Goal: Task Accomplishment & Management: Manage account settings

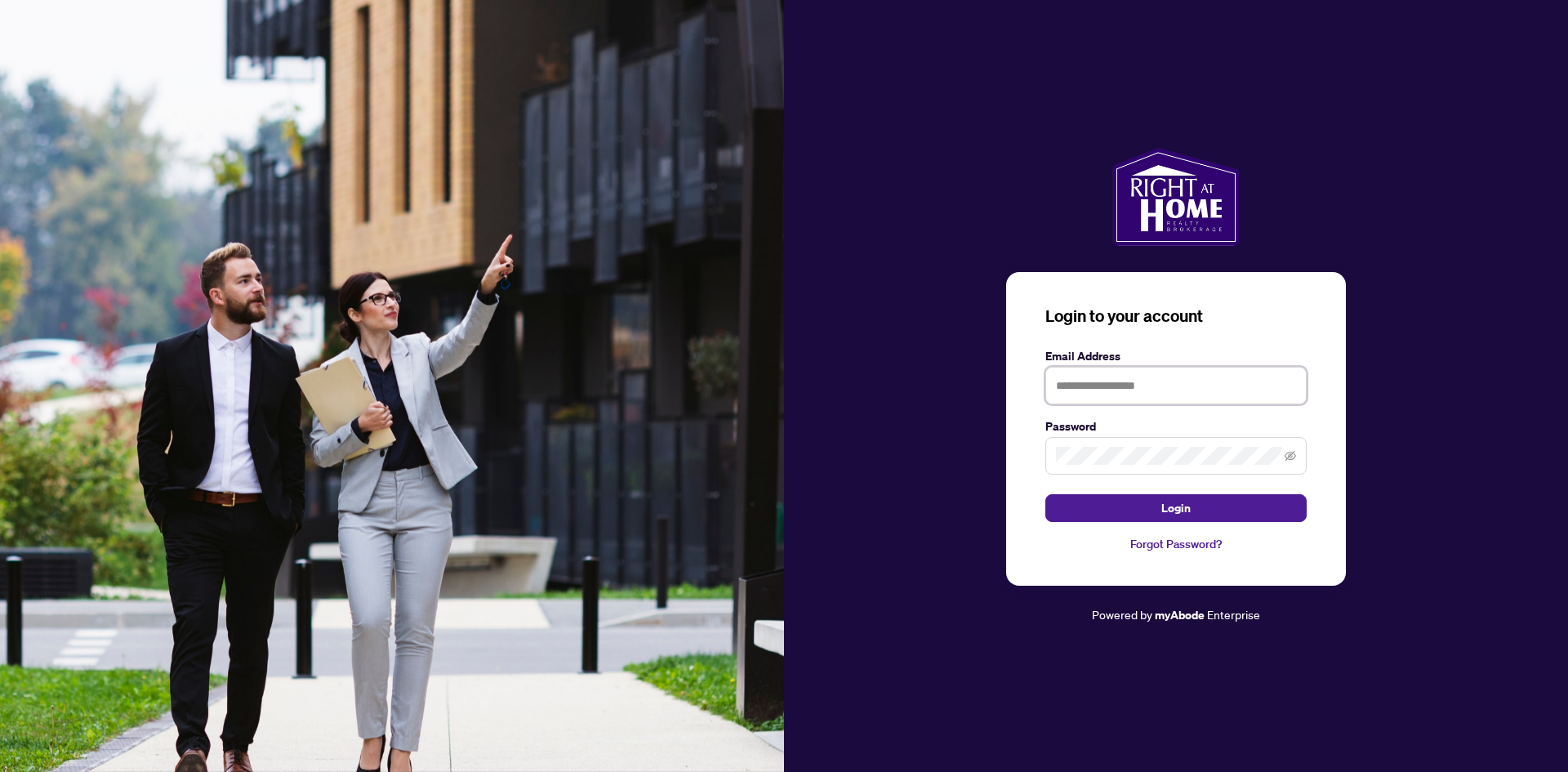
click at [1091, 392] on input "text" at bounding box center [1176, 386] width 261 height 38
type input "*"
type input "**********"
click at [1145, 501] on button "Login" at bounding box center [1176, 508] width 261 height 28
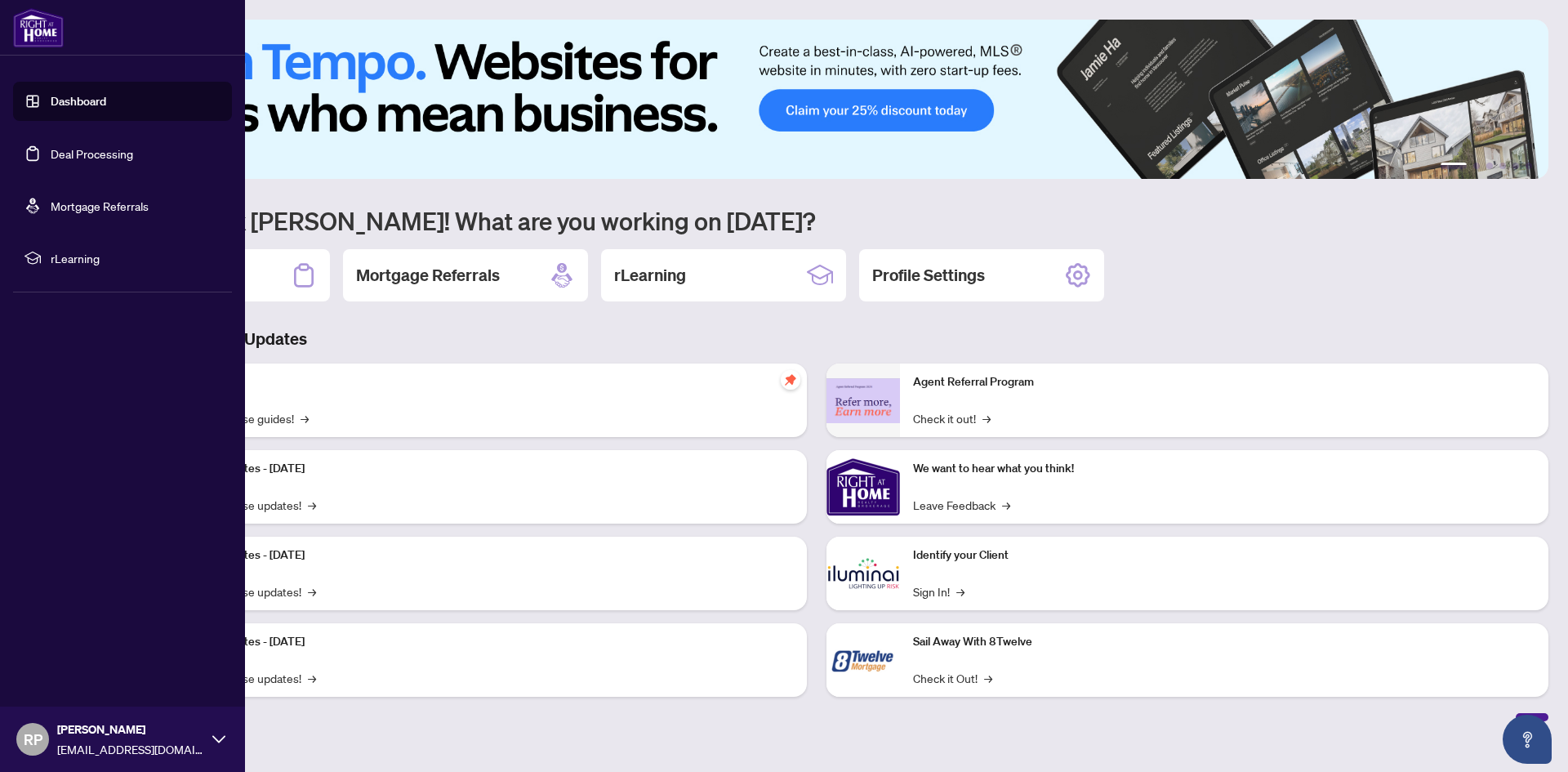
click at [55, 95] on link "Dashboard" at bounding box center [79, 102] width 56 height 15
click at [64, 97] on link "Dashboard" at bounding box center [79, 102] width 56 height 15
click at [75, 97] on link "Dashboard" at bounding box center [79, 102] width 56 height 15
click at [107, 151] on link "Deal Processing" at bounding box center [92, 154] width 83 height 15
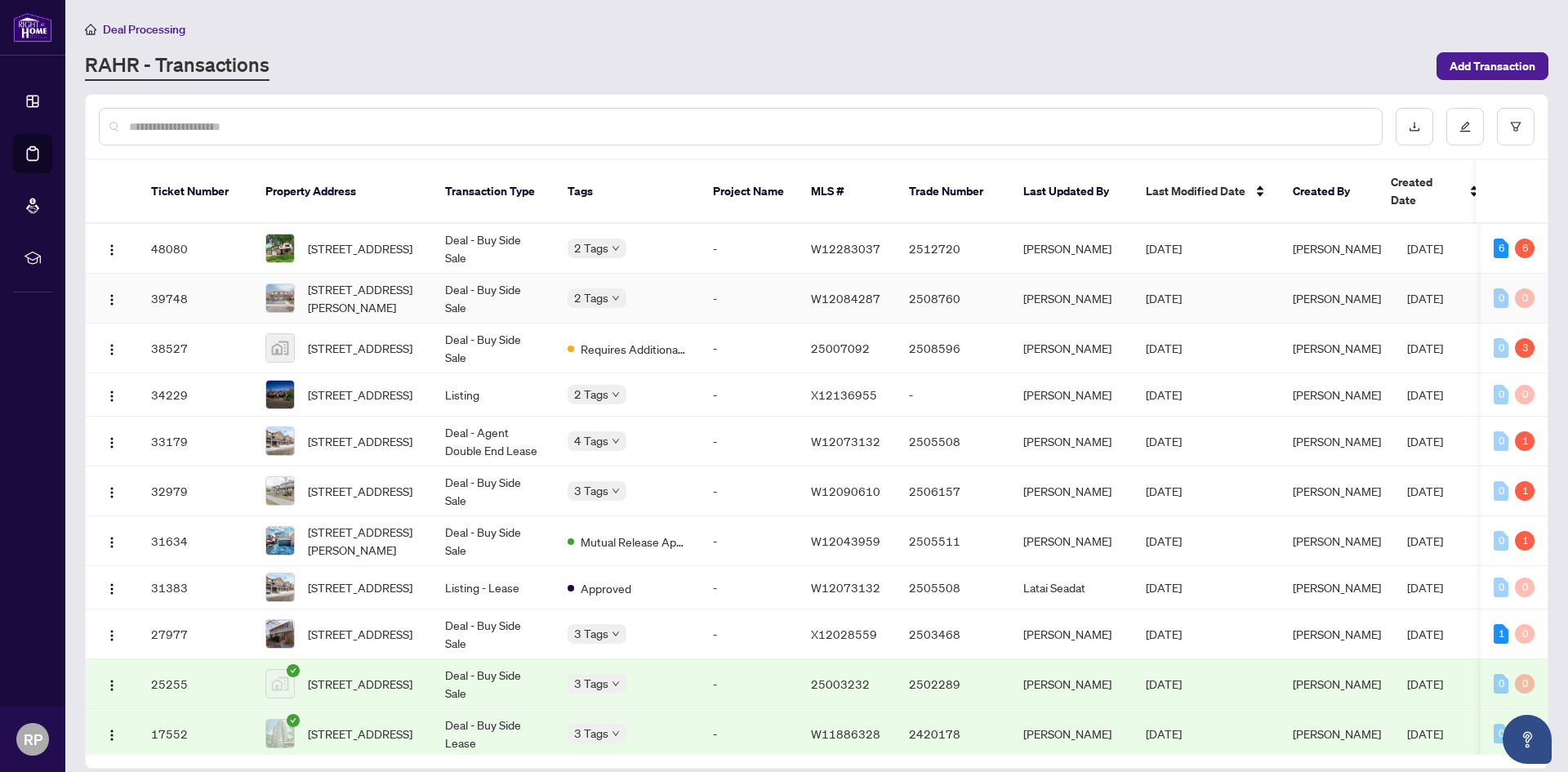
click at [400, 280] on span "[STREET_ADDRESS][PERSON_NAME]" at bounding box center [364, 298] width 111 height 36
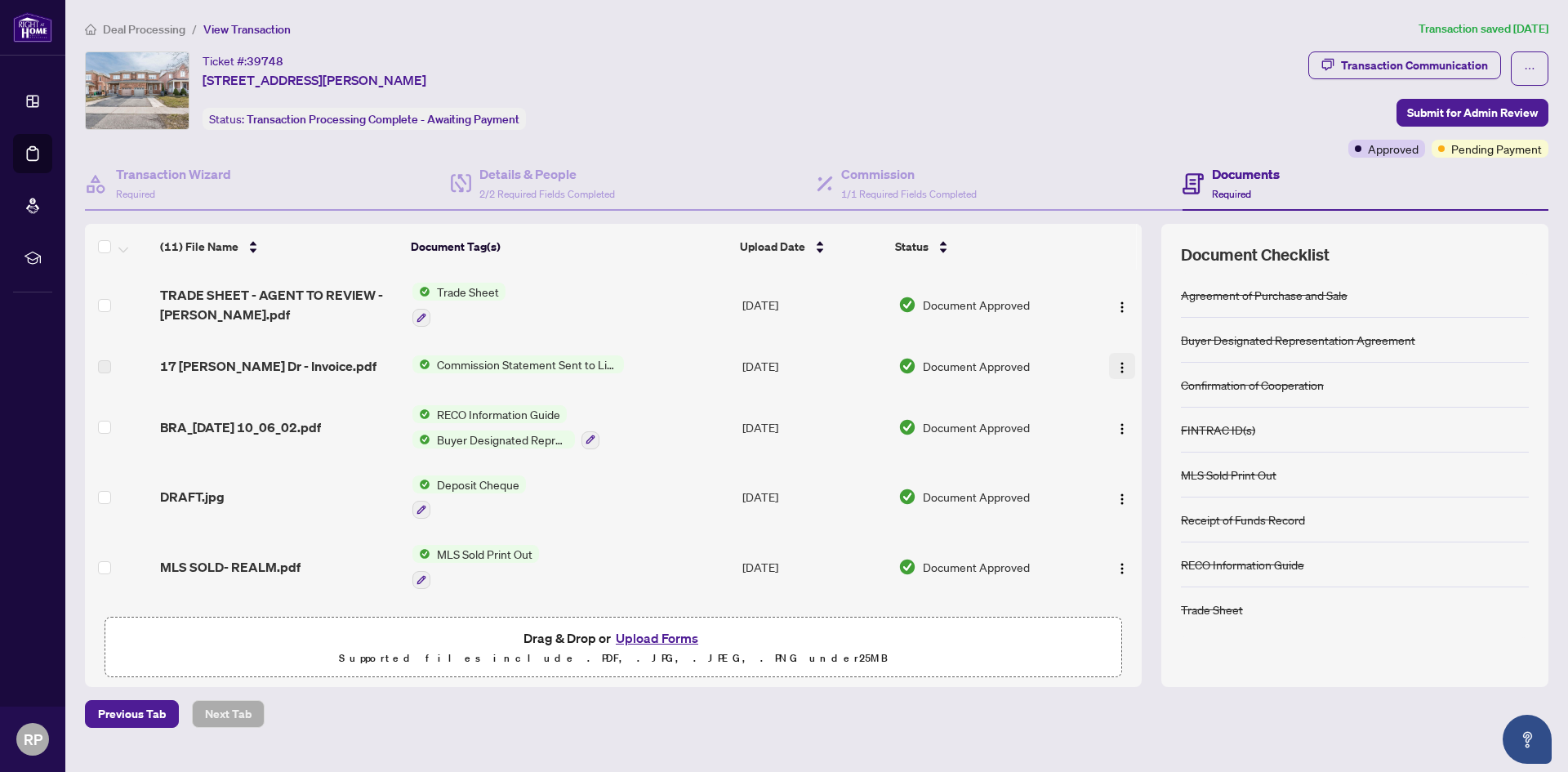
click at [1122, 367] on img "button" at bounding box center [1123, 368] width 13 height 13
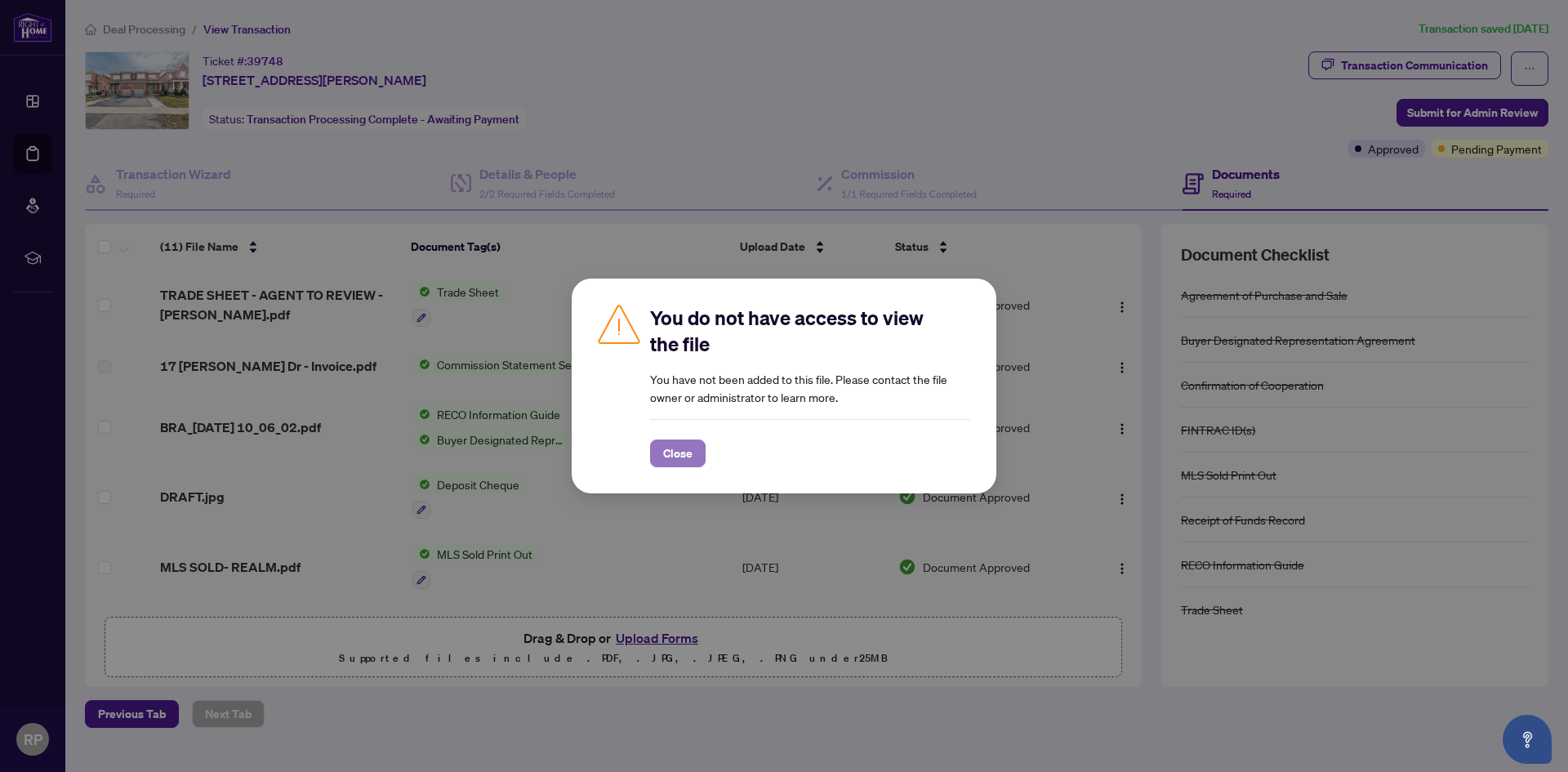
click at [677, 448] on span "Close" at bounding box center [678, 454] width 29 height 26
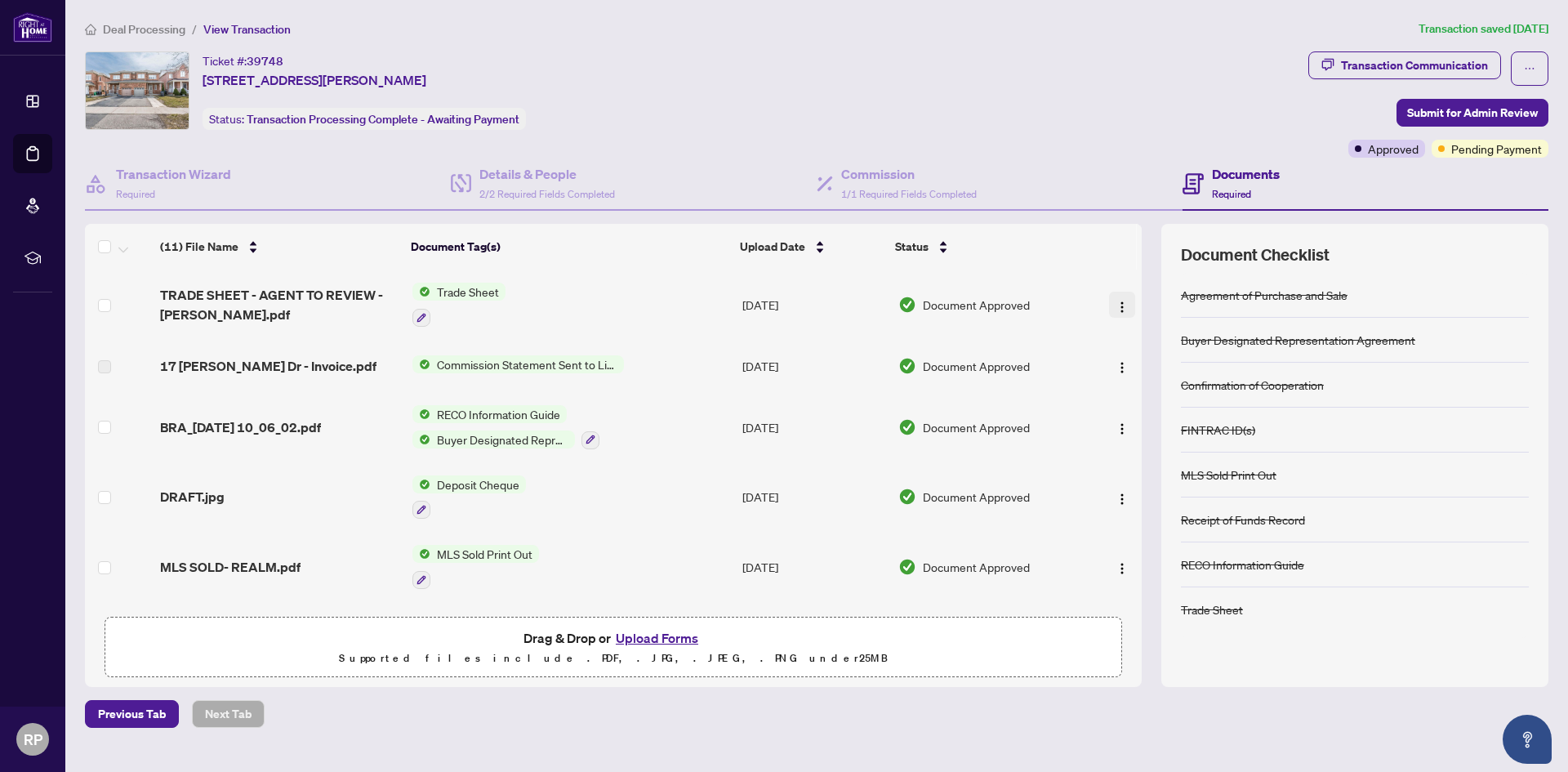
click at [1117, 302] on img "button" at bounding box center [1123, 307] width 13 height 13
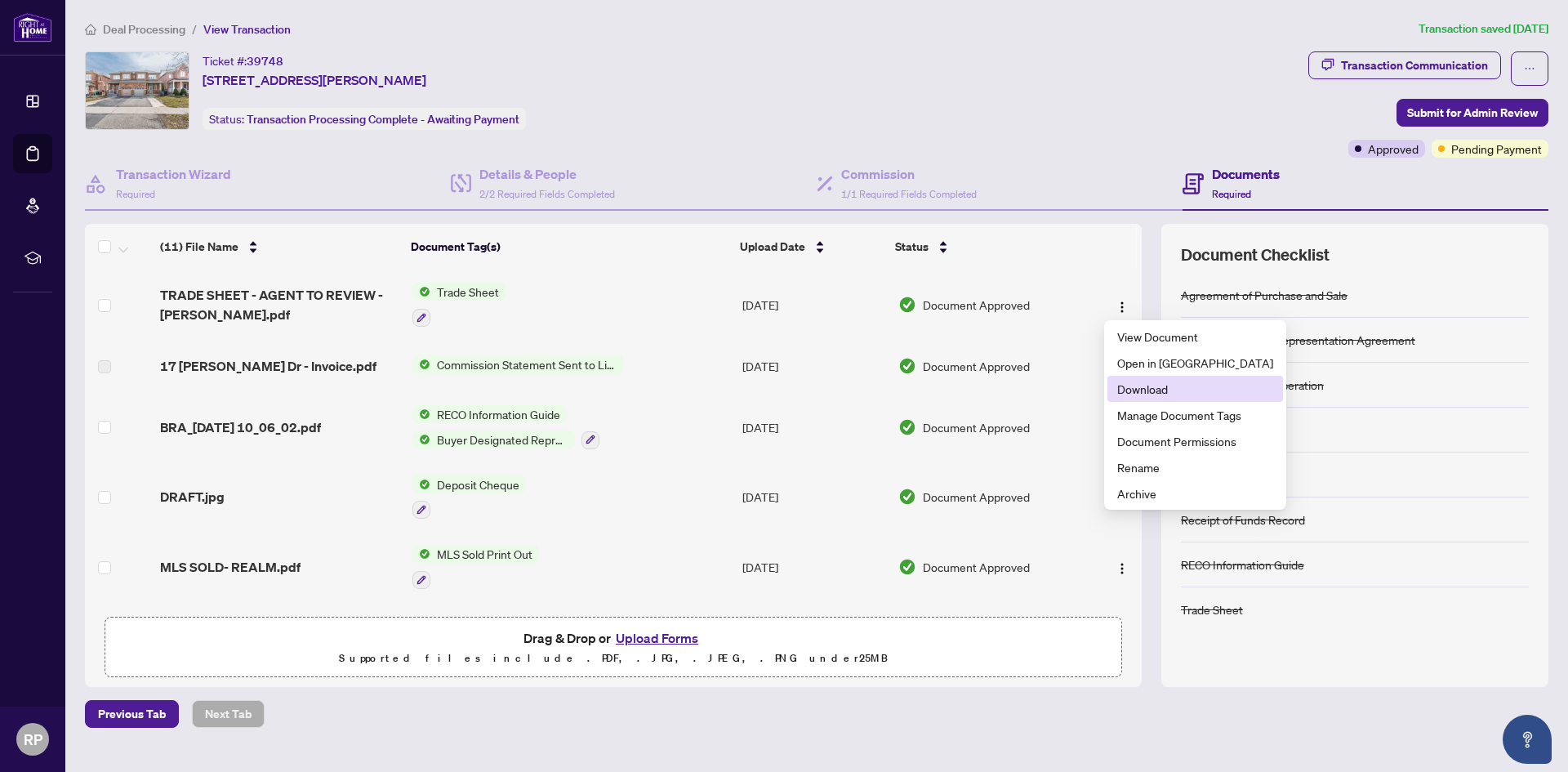
click at [1150, 386] on span "Download" at bounding box center [1195, 389] width 156 height 18
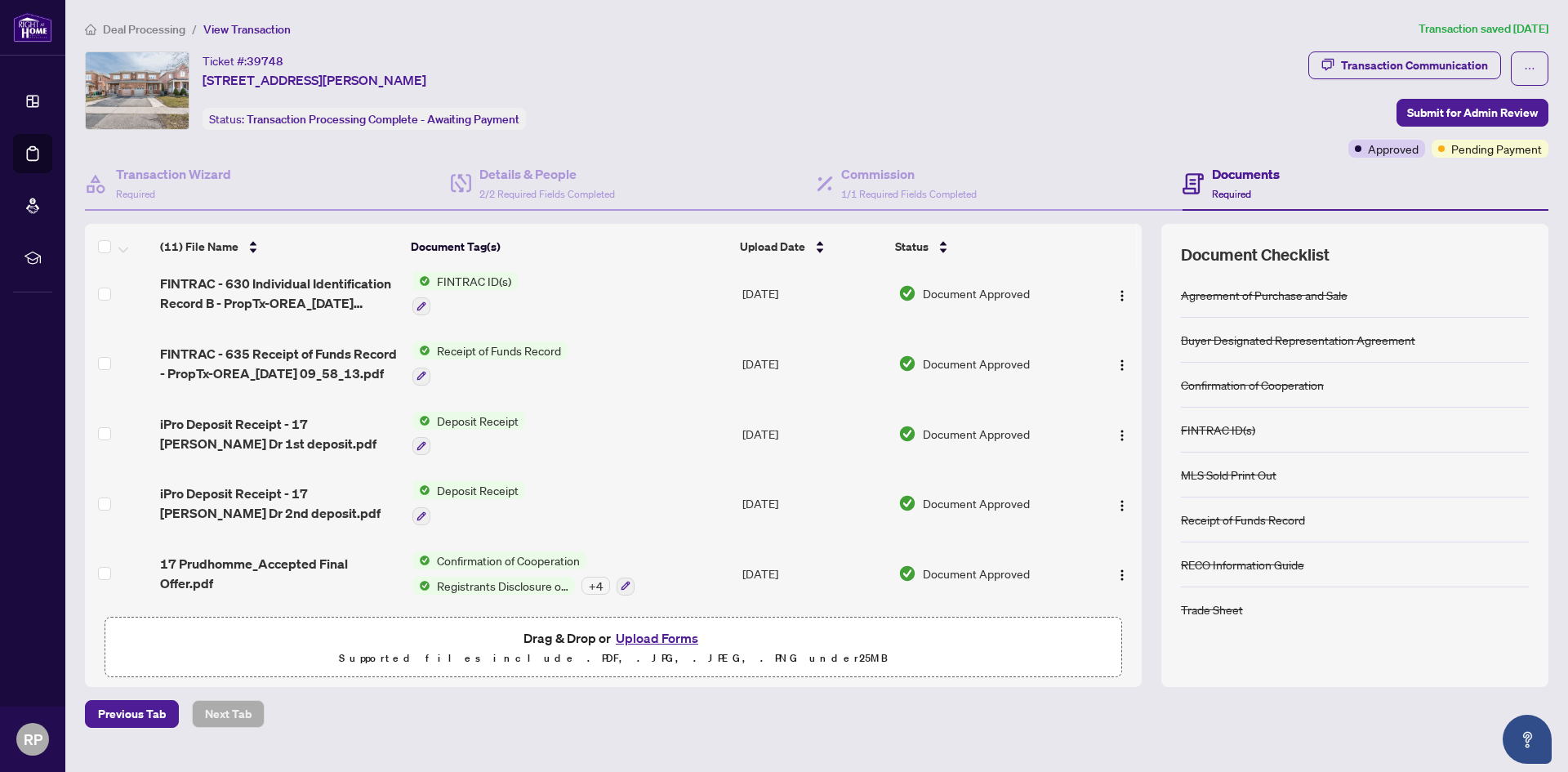
scroll to position [416, 0]
click at [1116, 568] on img "button" at bounding box center [1123, 575] width 13 height 13
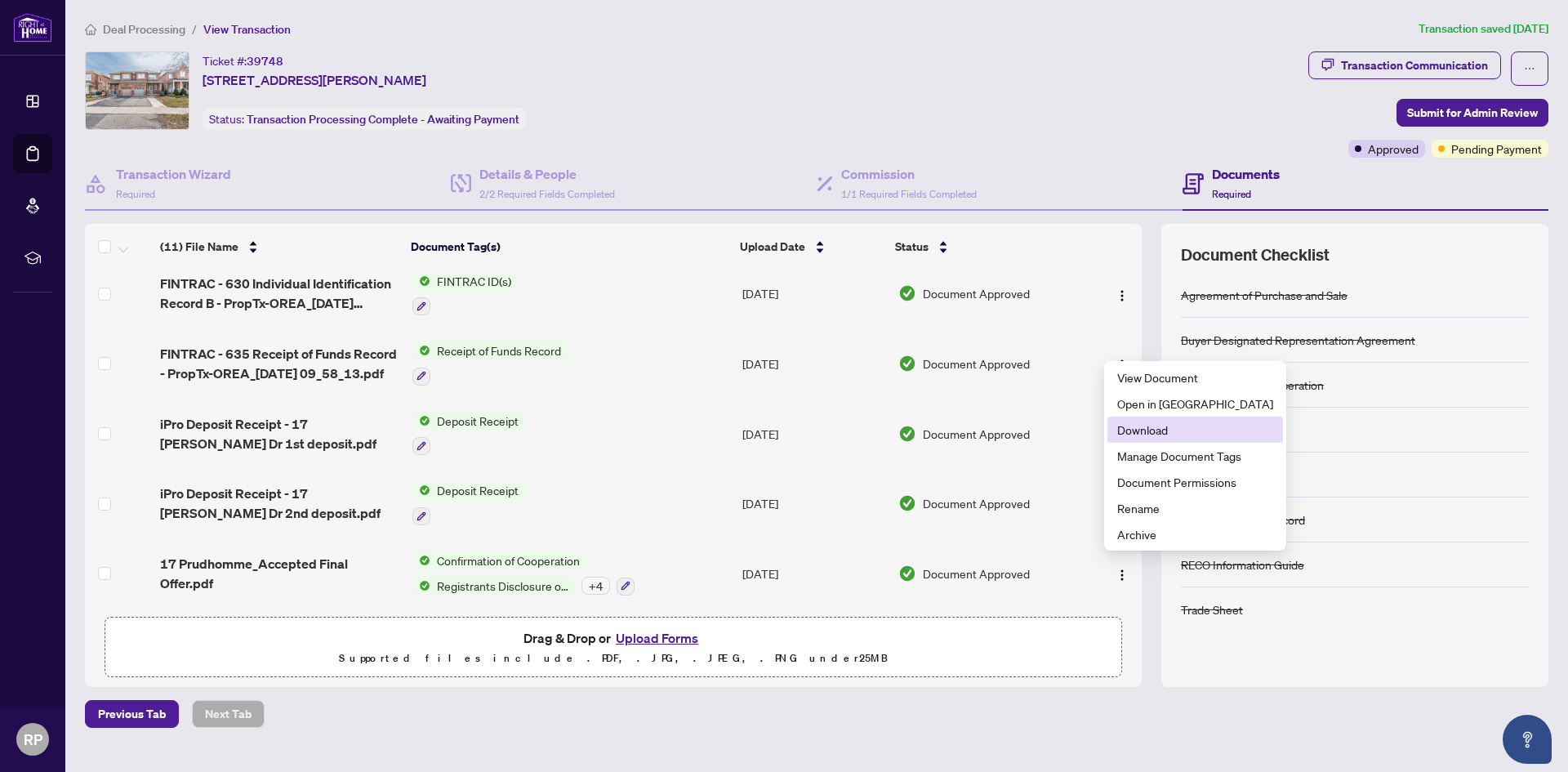
click at [1151, 431] on span "Download" at bounding box center [1195, 430] width 156 height 18
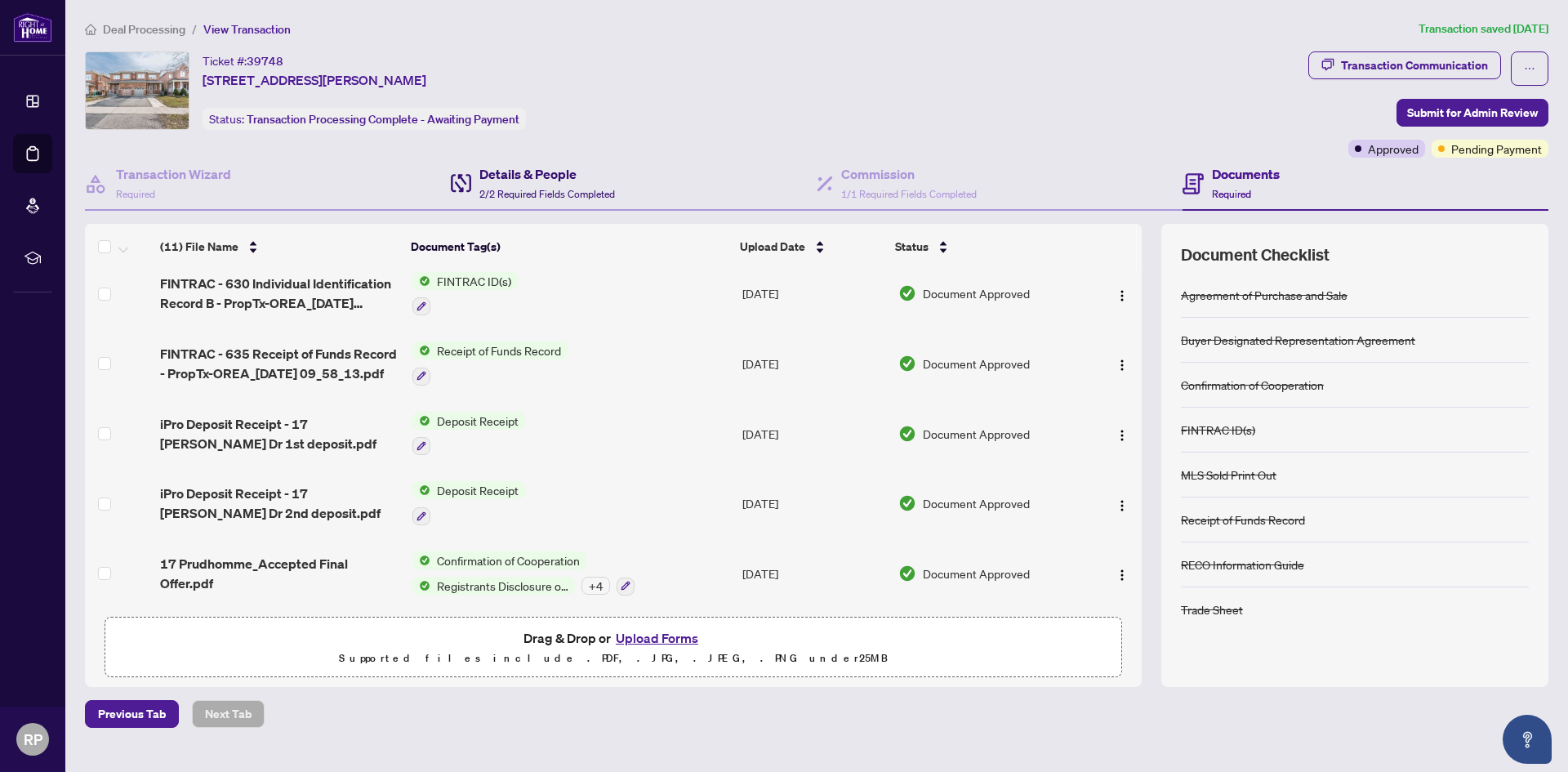
click at [558, 171] on h4 "Details & People" at bounding box center [548, 174] width 136 height 20
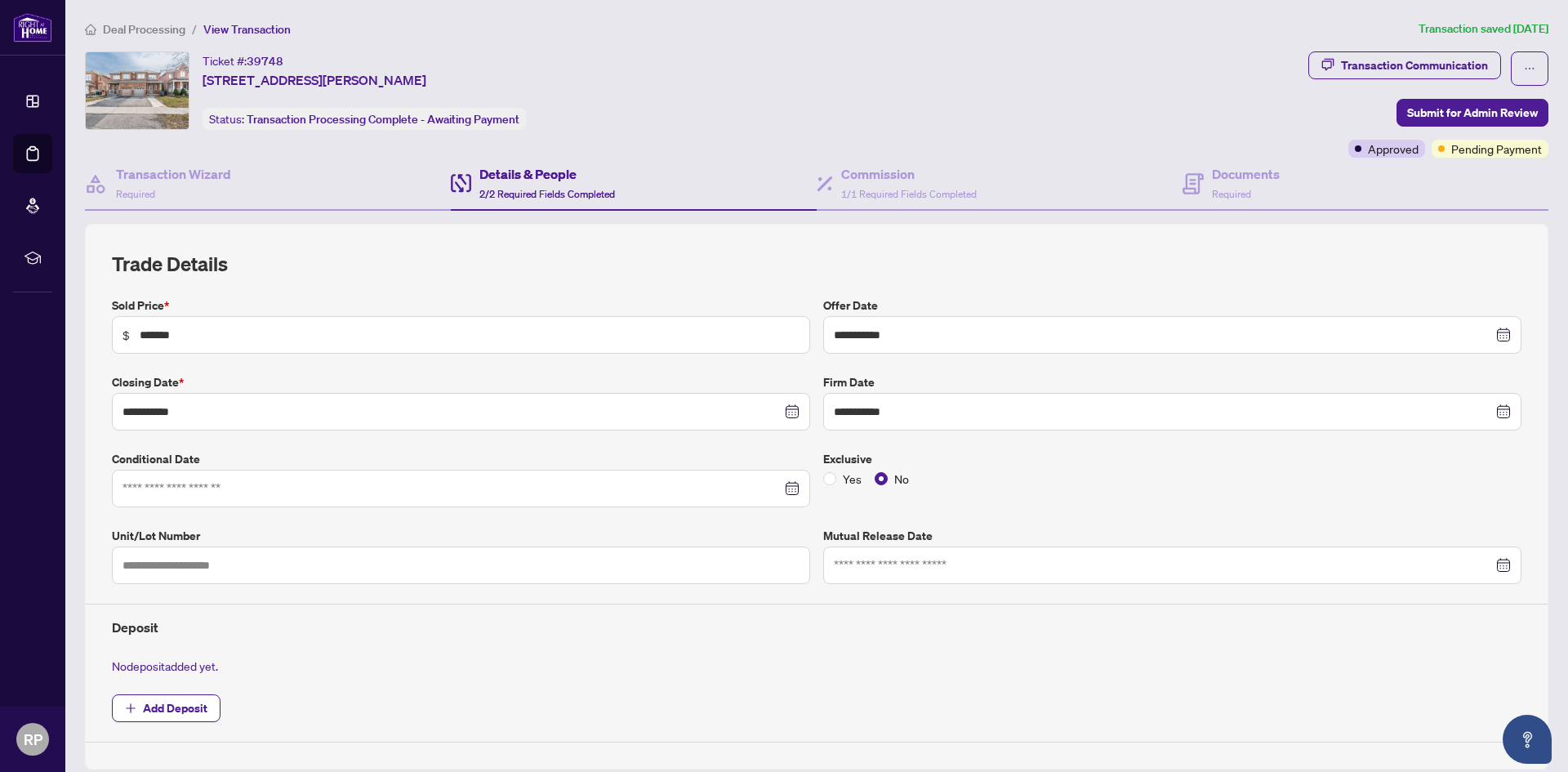
scroll to position [431, 0]
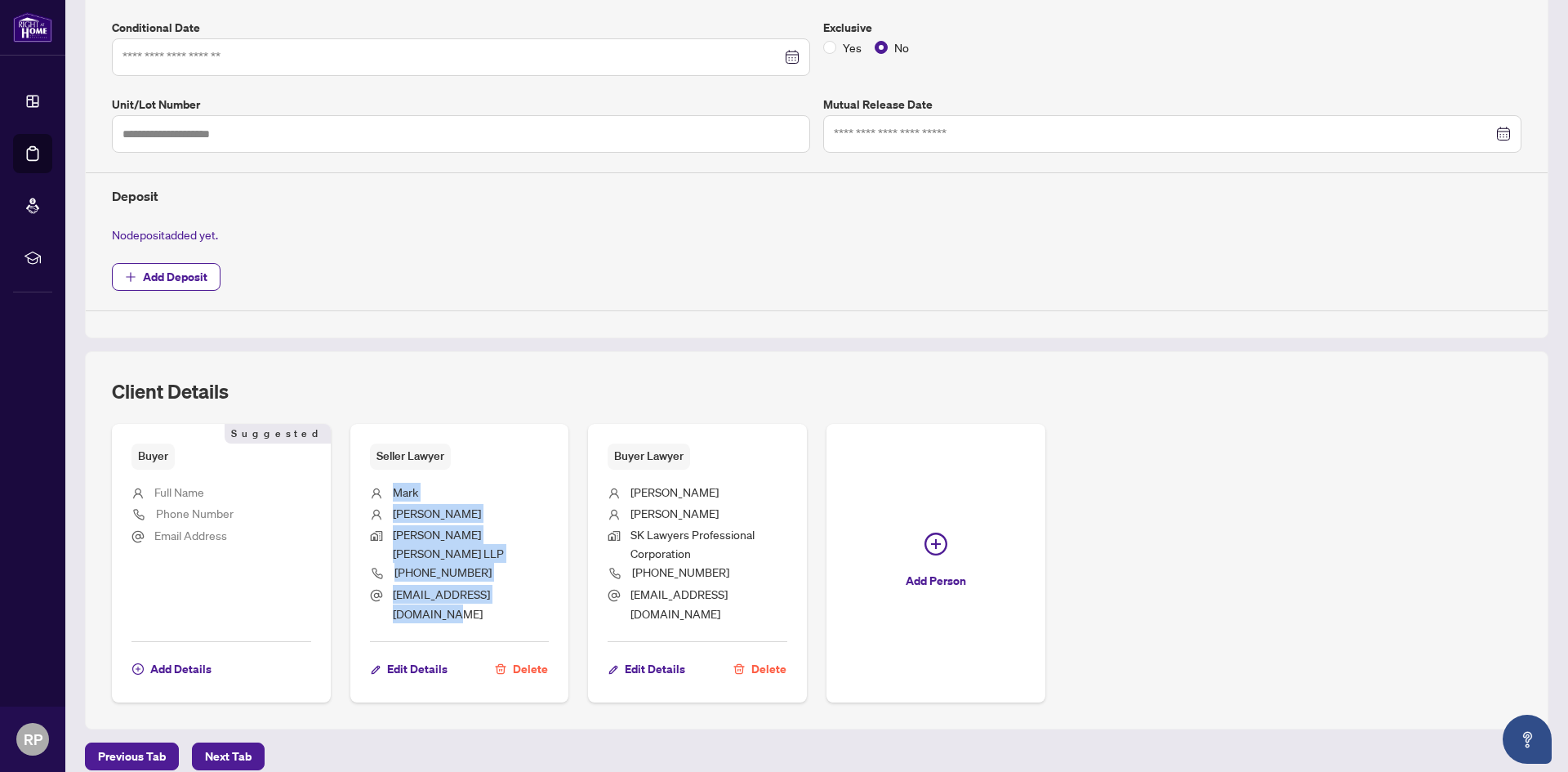
drag, startPoint x: 391, startPoint y: 490, endPoint x: 540, endPoint y: 585, distance: 176.7
click at [540, 585] on ul "[PERSON_NAME] [PERSON_NAME] [PERSON_NAME] LLP [PHONE_NUMBER] [EMAIL_ADDRESS][DO…" at bounding box center [459, 550] width 179 height 161
copy ul "[PERSON_NAME] [PERSON_NAME] [PERSON_NAME] LLP [PHONE_NUMBER] [EMAIL_ADDRESS][DO…"
click at [477, 488] on li "Mark" at bounding box center [459, 494] width 179 height 21
drag, startPoint x: 393, startPoint y: 489, endPoint x: 442, endPoint y: 516, distance: 55.9
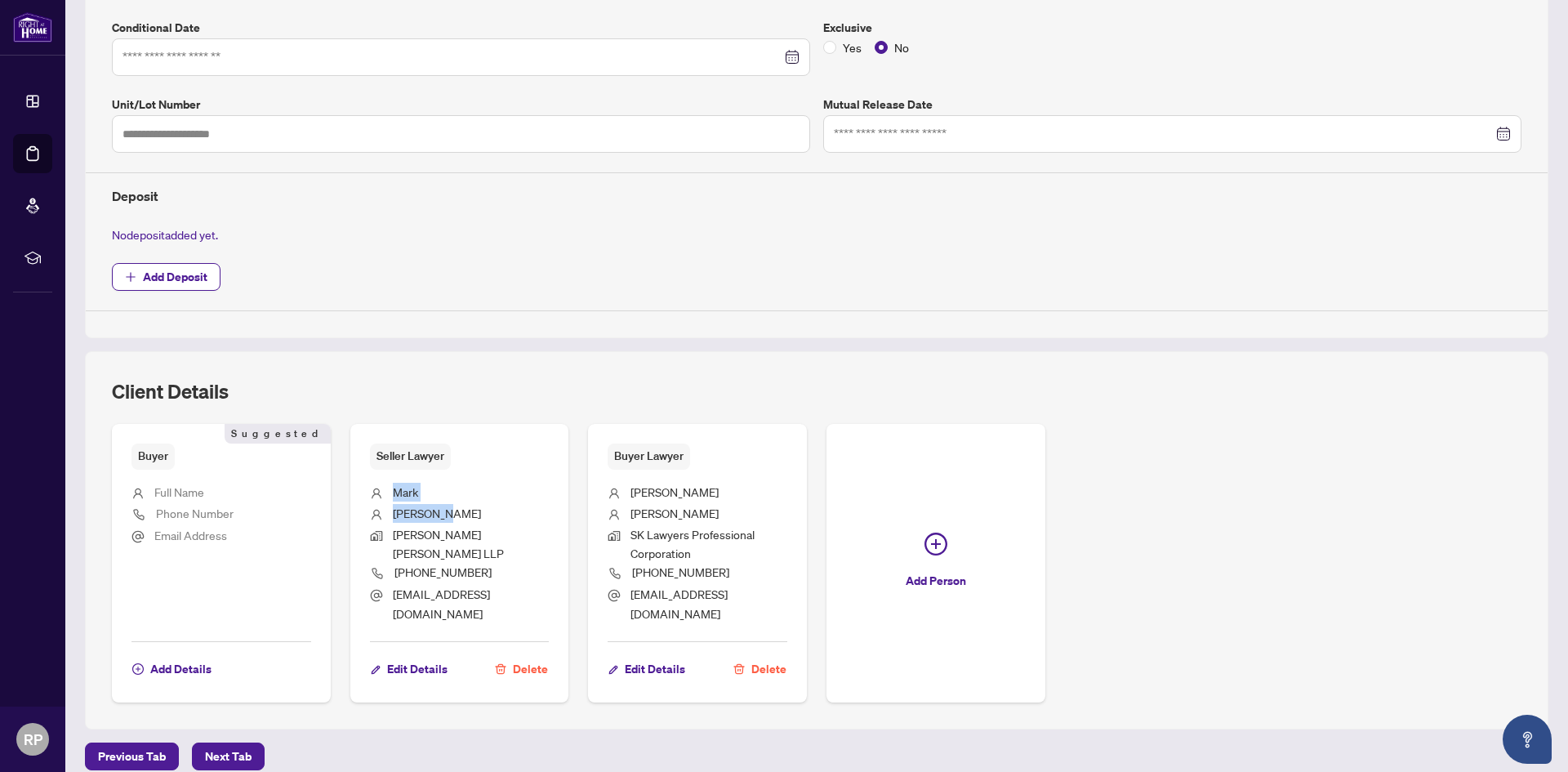
click at [442, 516] on ul "[PERSON_NAME] [PERSON_NAME] [PERSON_NAME] LLP [PHONE_NUMBER] [EMAIL_ADDRESS][DO…" at bounding box center [459, 550] width 179 height 161
copy ul "[PERSON_NAME]"
drag, startPoint x: 628, startPoint y: 490, endPoint x: 671, endPoint y: 516, distance: 50.2
click at [671, 516] on ul "[PERSON_NAME] Nav [PERSON_NAME] Lawyers Professional Corporation [PHONE_NUMBER]…" at bounding box center [697, 550] width 179 height 161
copy ul "[PERSON_NAME] Nav [PERSON_NAME]"
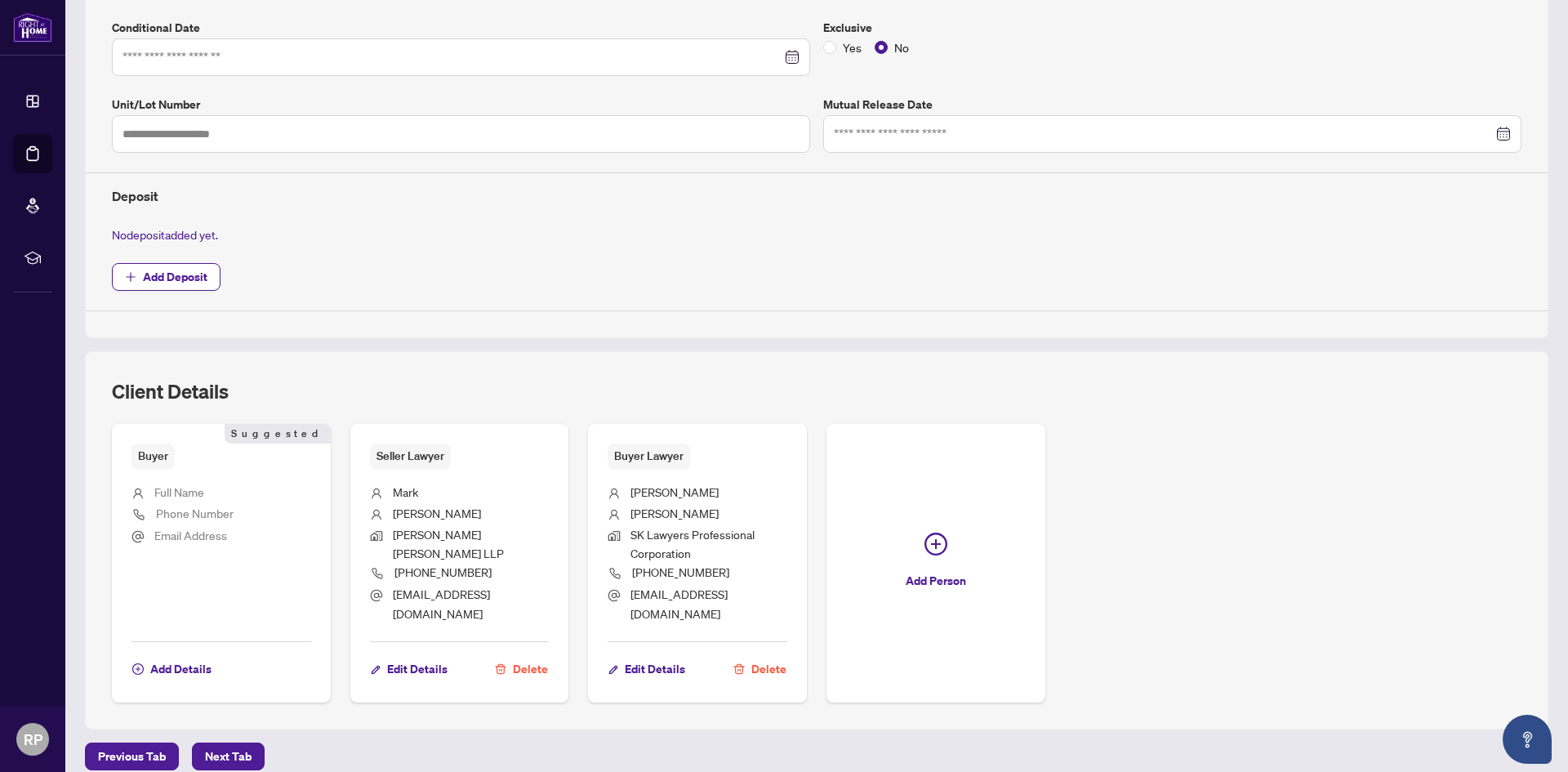
click at [703, 263] on span "Add Deposit" at bounding box center [817, 277] width 1410 height 28
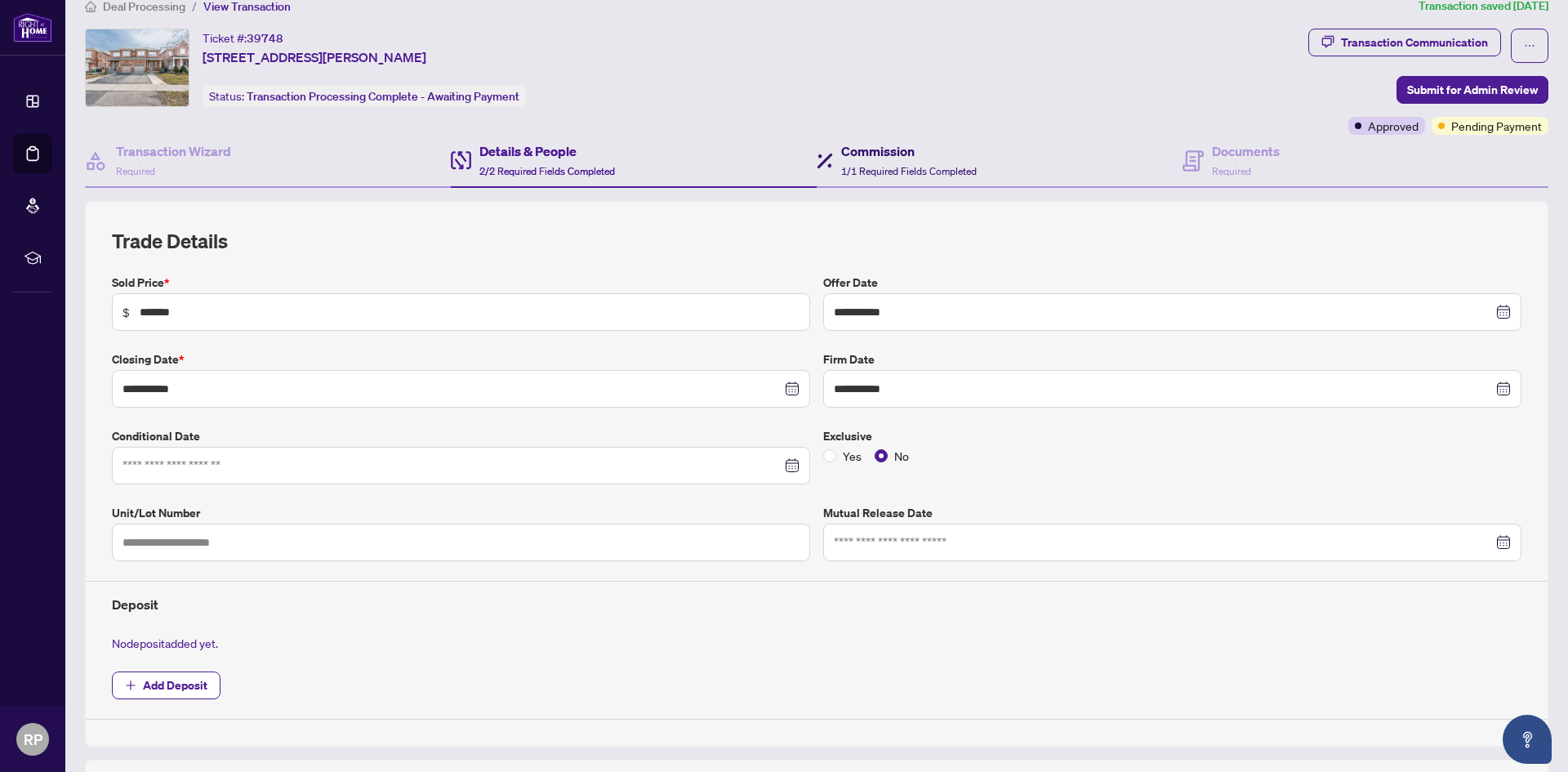
click at [850, 158] on h4 "Commission" at bounding box center [909, 151] width 136 height 20
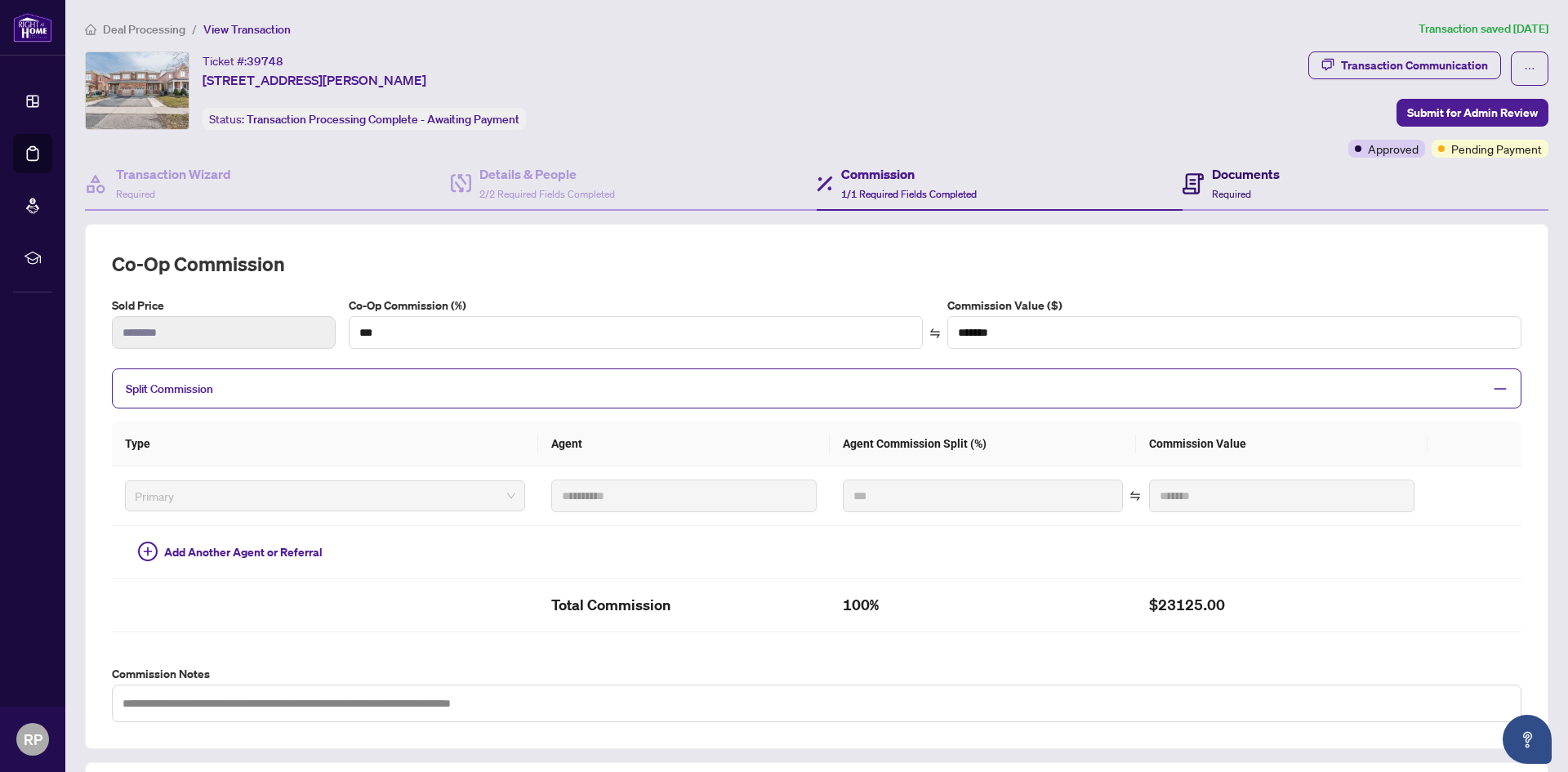
click at [1258, 191] on div "Documents Required" at bounding box center [1245, 183] width 68 height 38
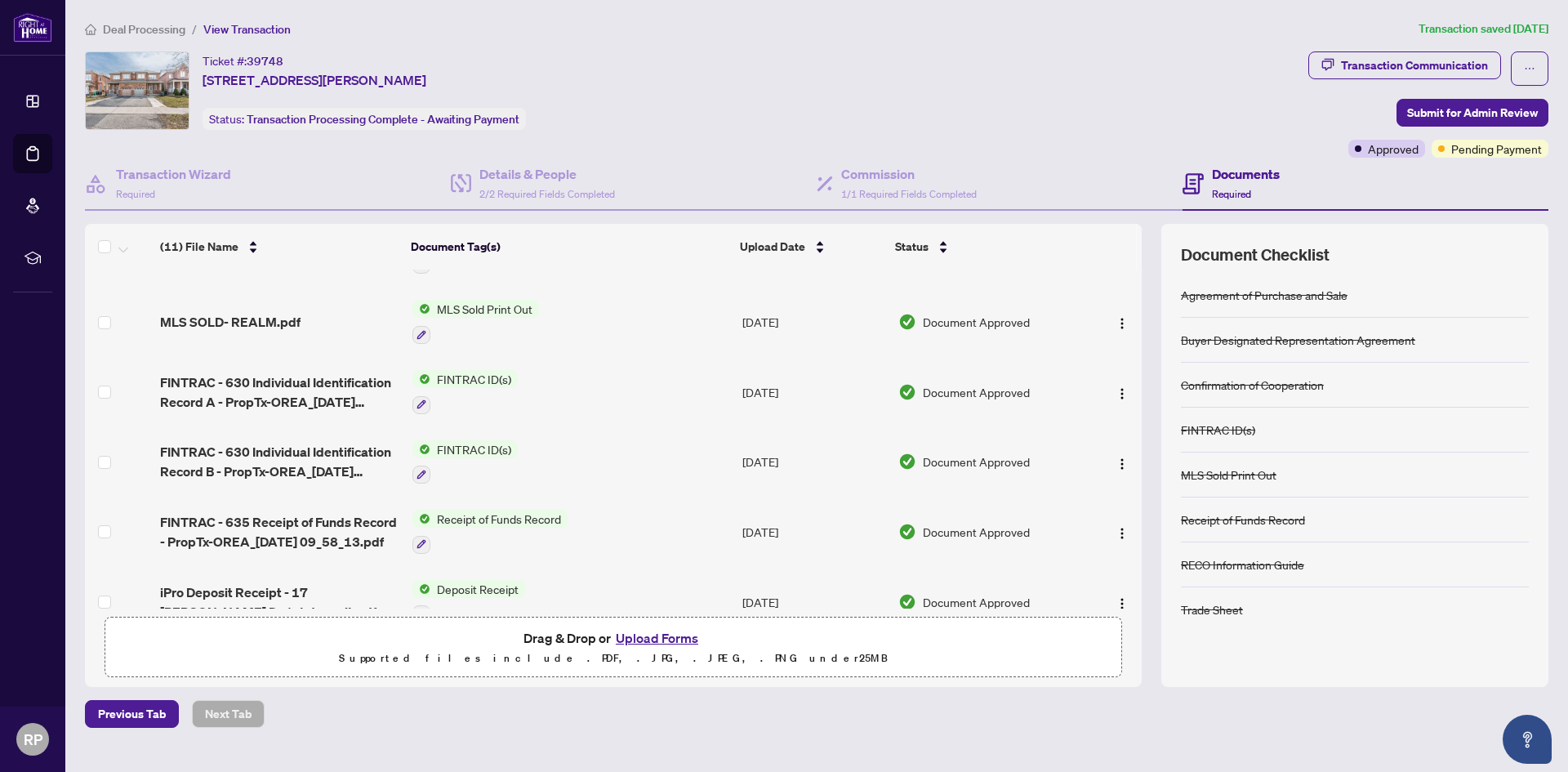
scroll to position [327, 0]
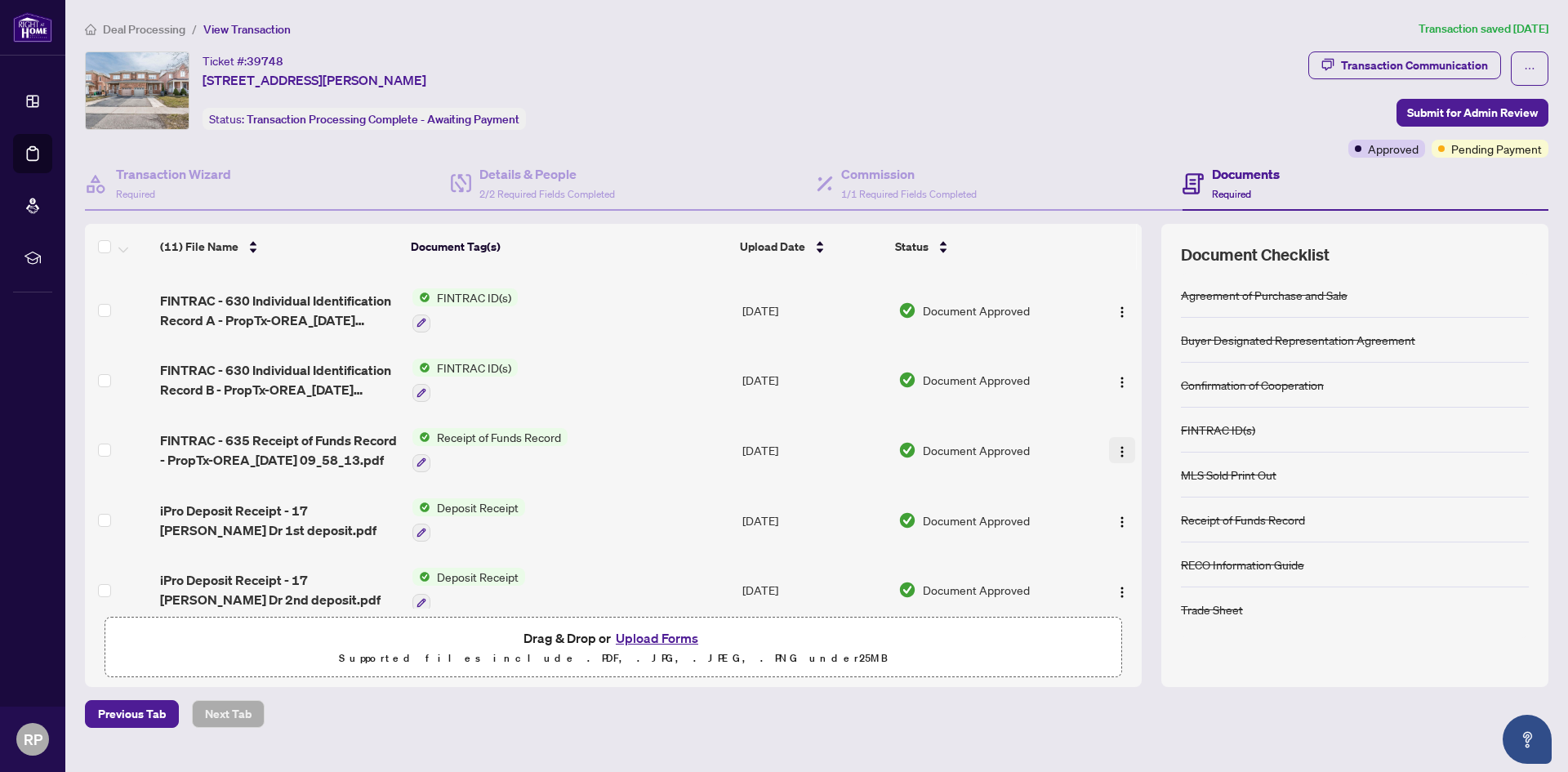
click at [1116, 445] on img "button" at bounding box center [1123, 452] width 13 height 13
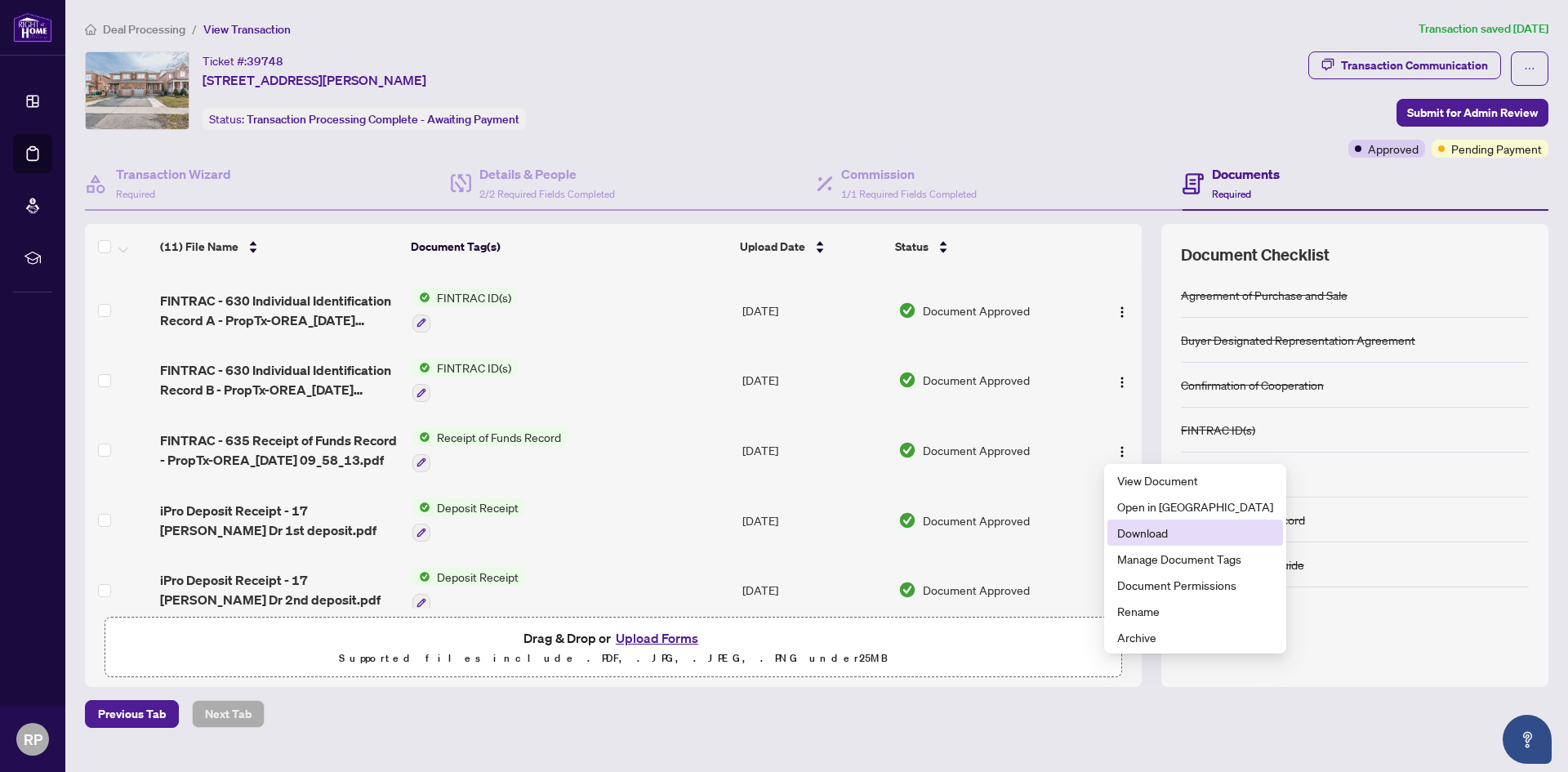
click at [1159, 531] on span "Download" at bounding box center [1195, 532] width 156 height 18
